Goal: Transaction & Acquisition: Obtain resource

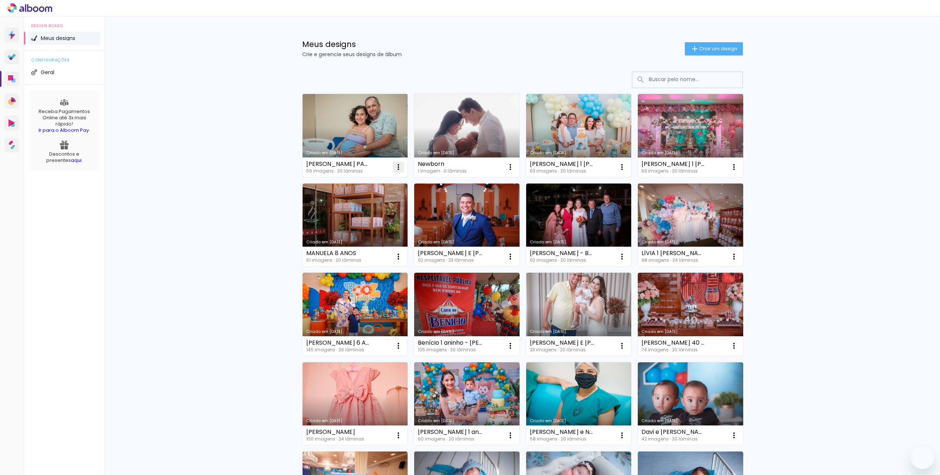
click at [394, 166] on iron-icon at bounding box center [398, 167] width 9 height 9
click at [356, 132] on link "Criado em [DATE]" at bounding box center [355, 135] width 105 height 83
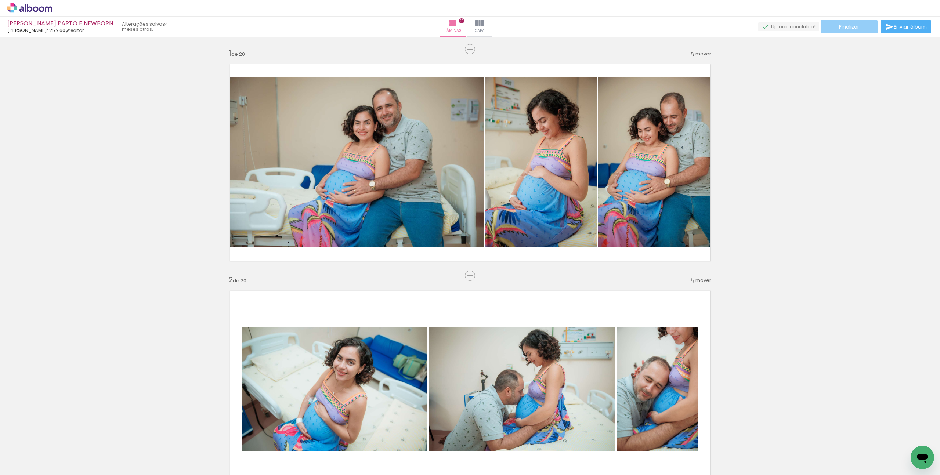
click at [850, 28] on span "Finalizar" at bounding box center [849, 26] width 20 height 5
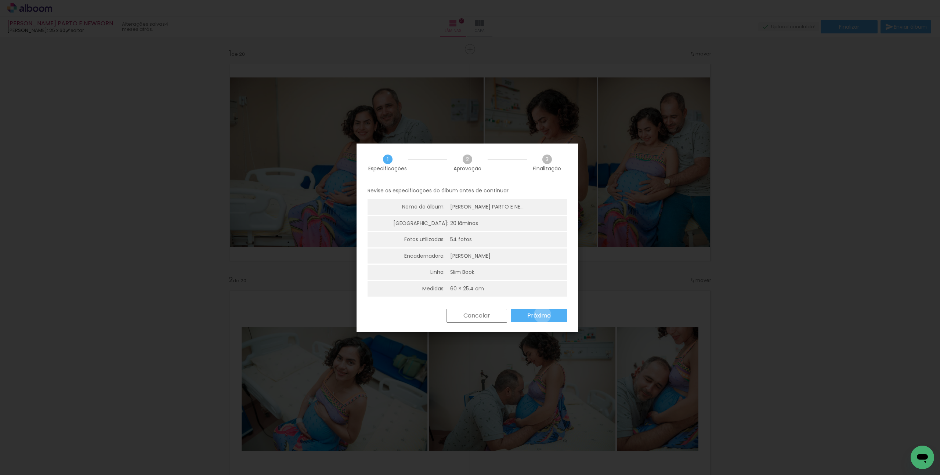
click at [0, 0] on slot "Próximo" at bounding box center [0, 0] width 0 height 0
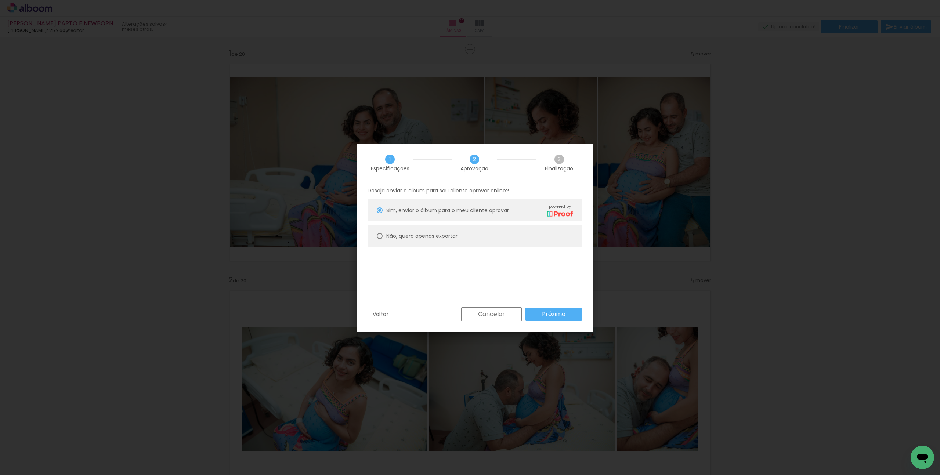
click at [0, 0] on slot "Não, quero apenas exportar" at bounding box center [0, 0] width 0 height 0
type paper-radio-button "on"
click at [0, 0] on slot "Próximo" at bounding box center [0, 0] width 0 height 0
type input "Alta, 300 DPI"
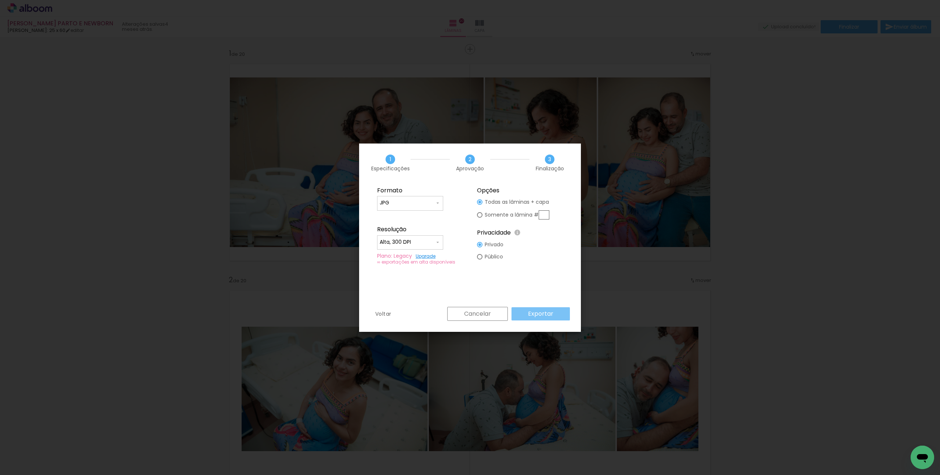
click at [0, 0] on slot "Exportar" at bounding box center [0, 0] width 0 height 0
